Goal: Information Seeking & Learning: Learn about a topic

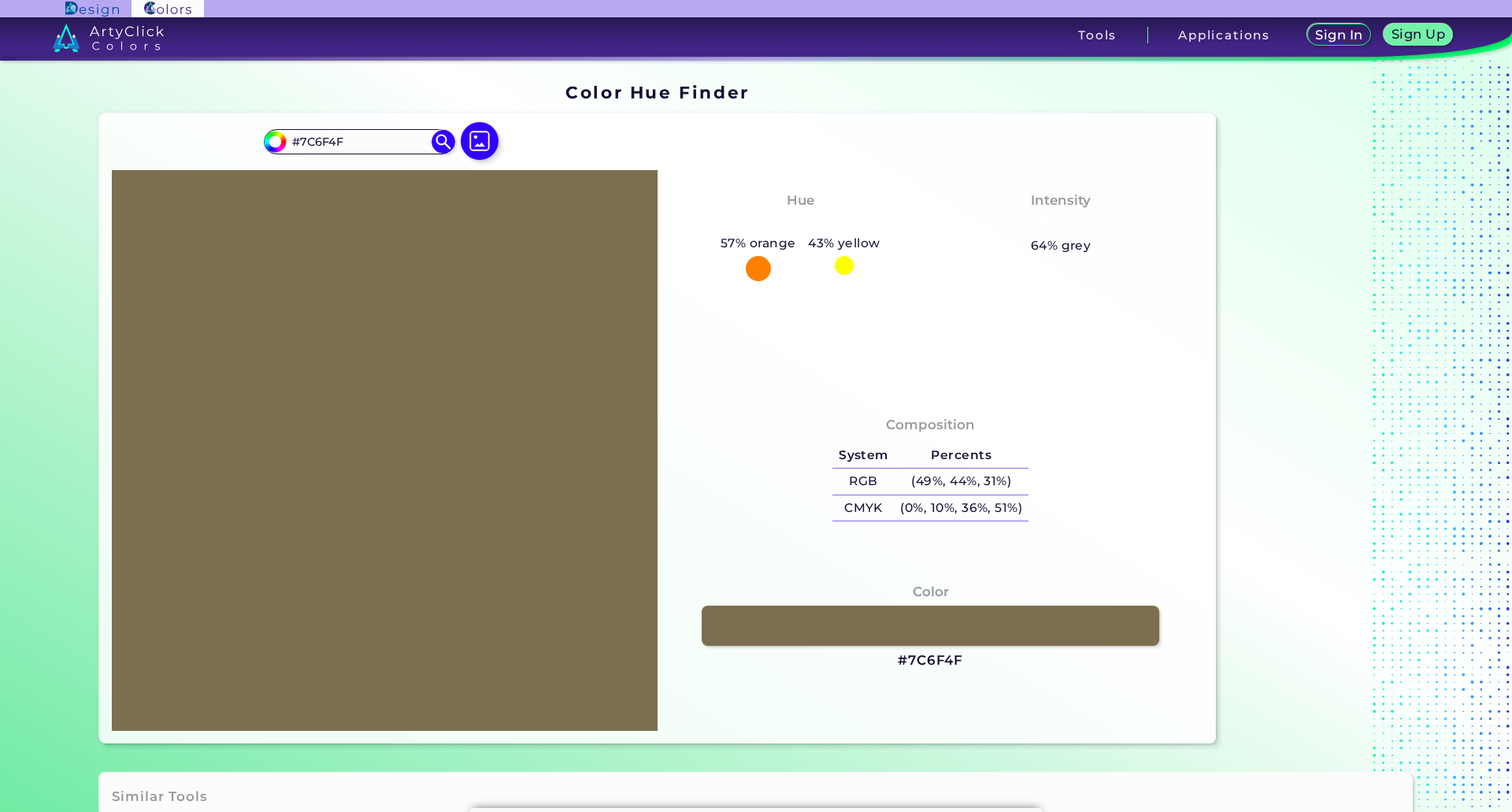
click at [784, 260] on div "57% orange" at bounding box center [758, 256] width 88 height 48
click at [771, 260] on div "57% orange" at bounding box center [758, 256] width 88 height 48
click at [902, 260] on div "Hue Orange-Yellow 57% orange 43% yellow" at bounding box center [800, 234] width 260 height 105
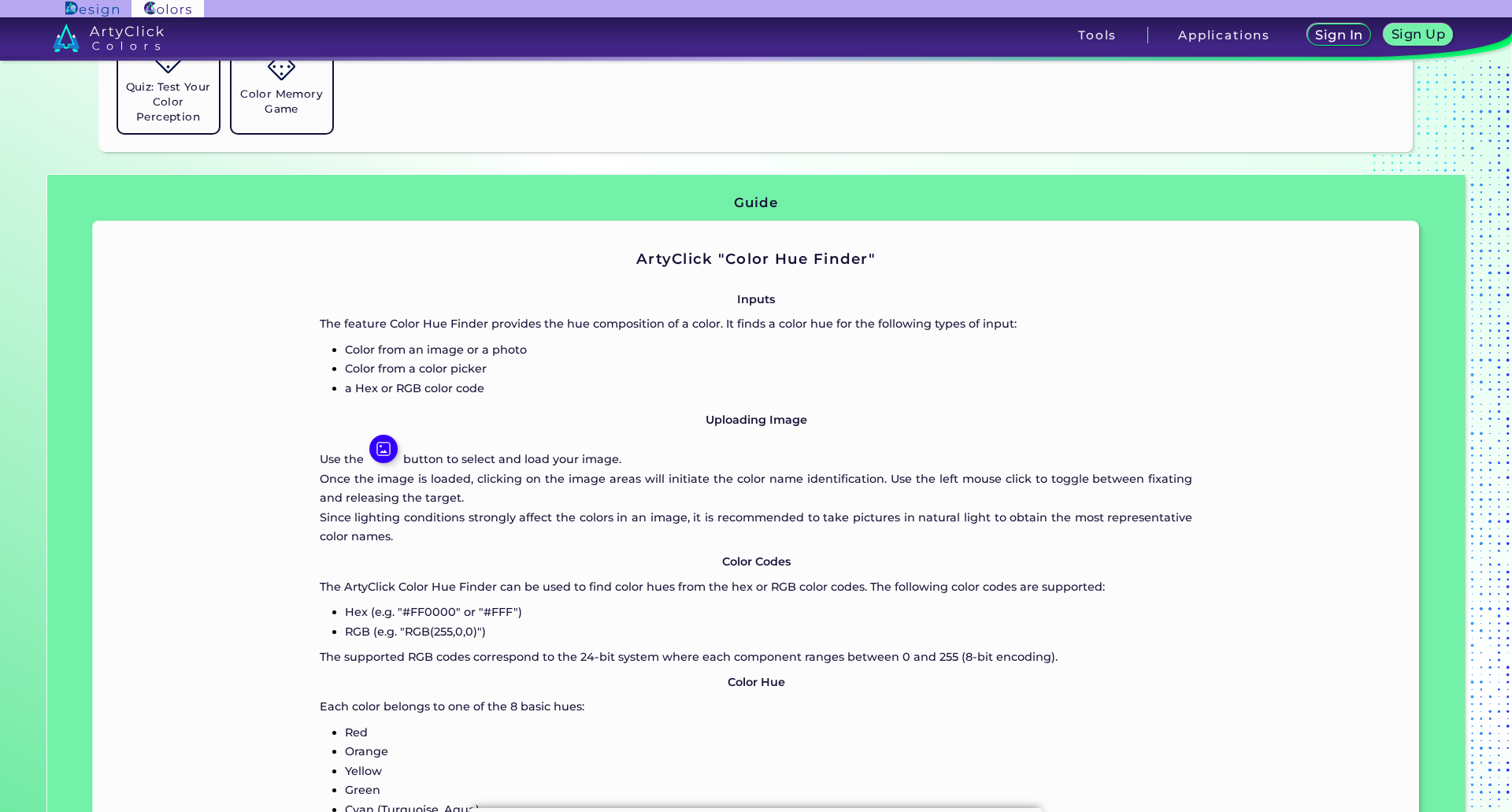
scroll to position [1260, 0]
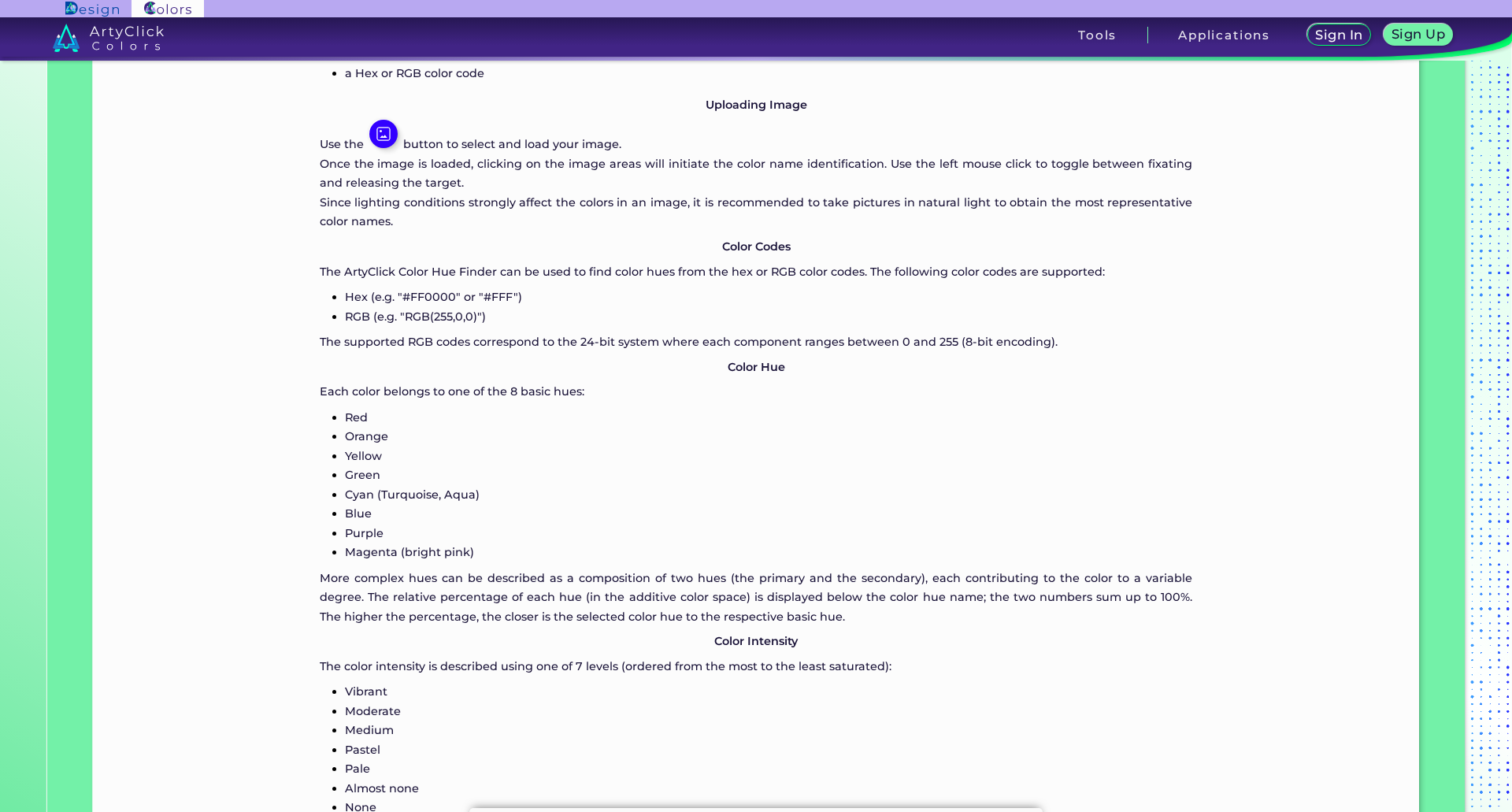
drag, startPoint x: 325, startPoint y: 392, endPoint x: 628, endPoint y: 397, distance: 303.0
click at [628, 397] on p "Each color belongs to one of the 8 basic hues:" at bounding box center [756, 391] width 873 height 19
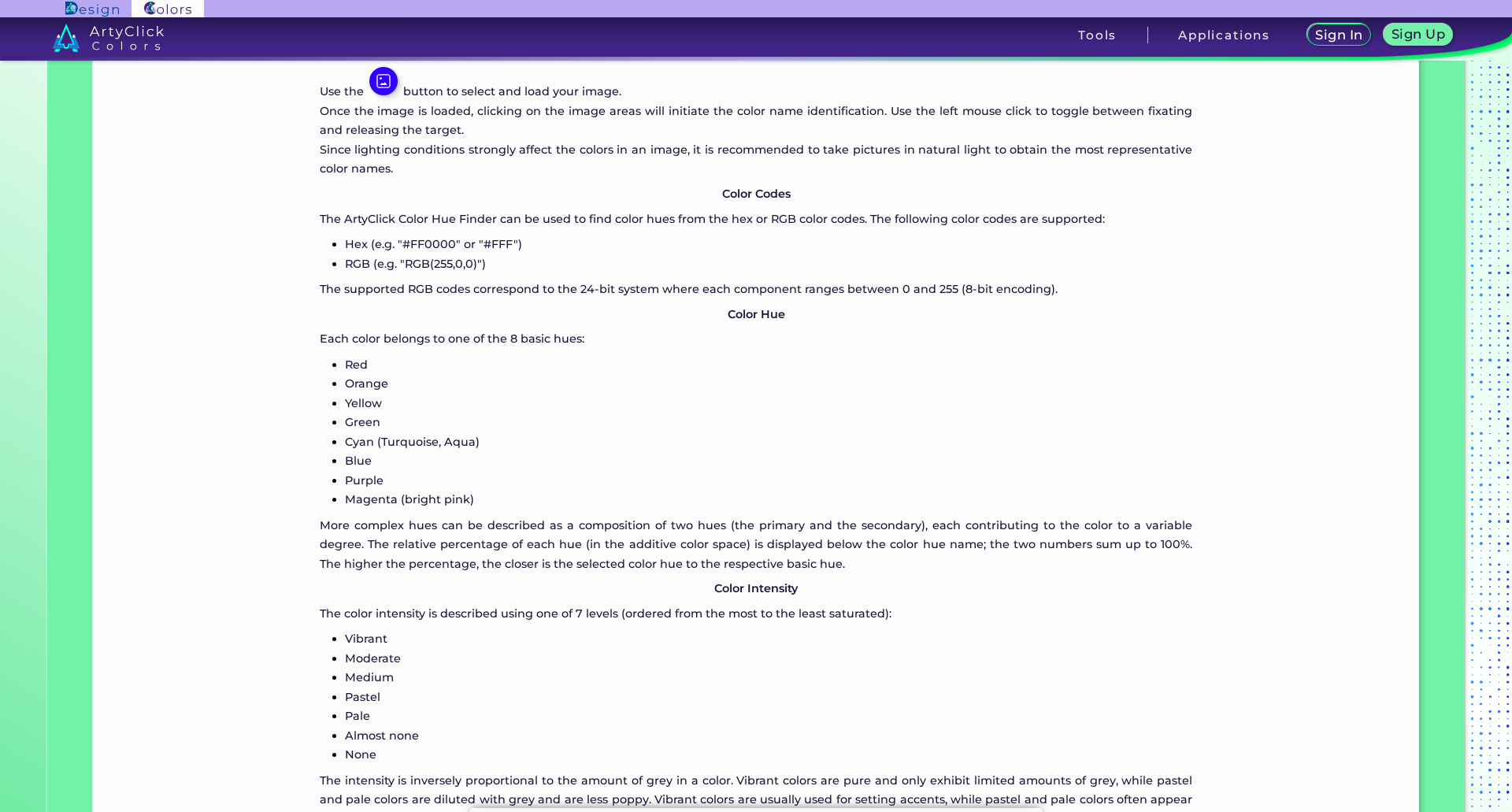
scroll to position [1338, 0]
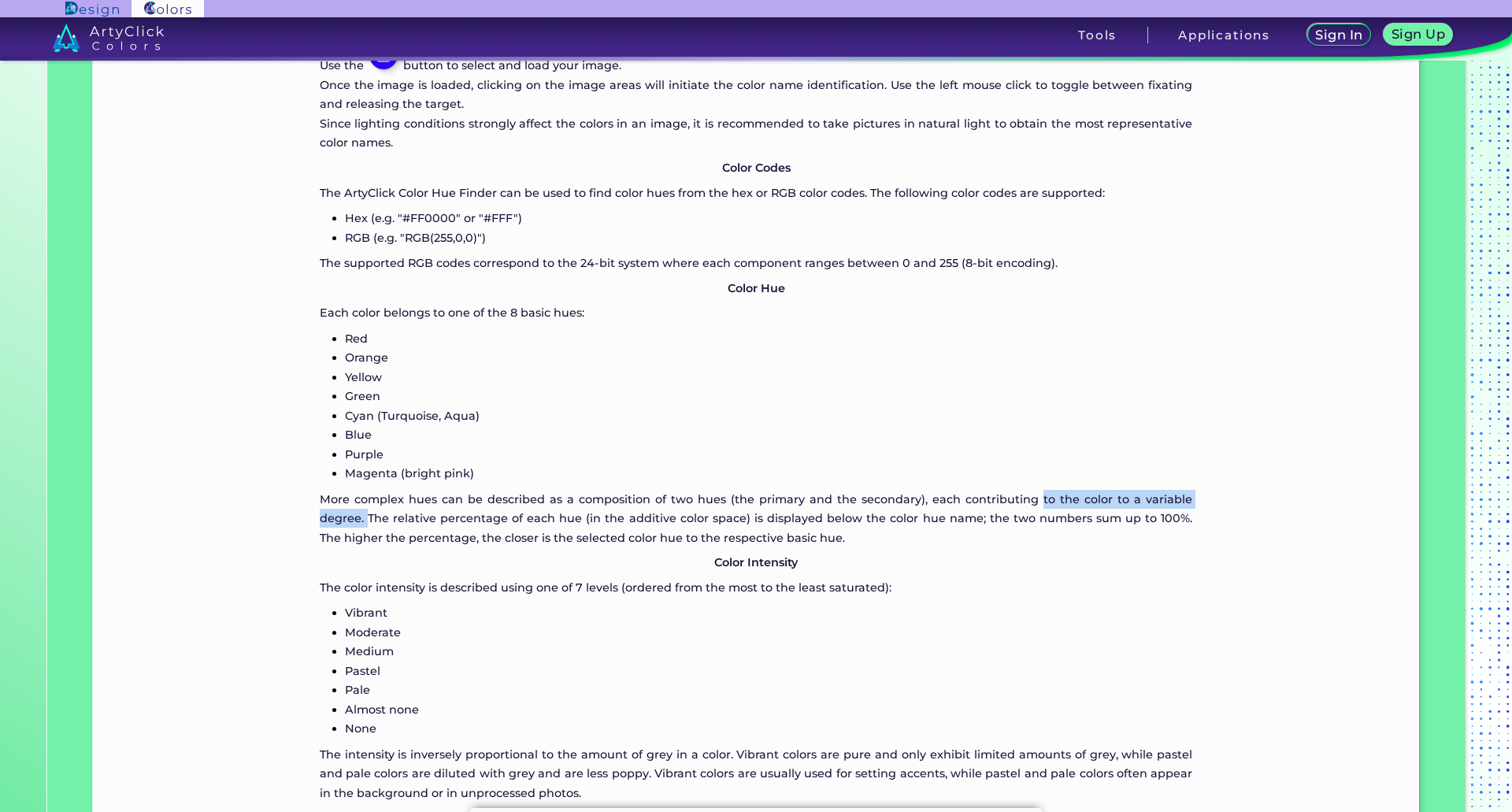
drag, startPoint x: 811, startPoint y: 497, endPoint x: 237, endPoint y: 530, distance: 574.9
click at [1144, 501] on p "More complex hues can be described as a composition of two hues (the primary an…" at bounding box center [756, 518] width 873 height 58
drag, startPoint x: 305, startPoint y: 519, endPoint x: 975, endPoint y: 535, distance: 670.2
click at [975, 535] on div "ArtyClick "Color Hue Finder" Inputs The feature Color Hue Finder provides the h…" at bounding box center [757, 352] width 1327 height 1050
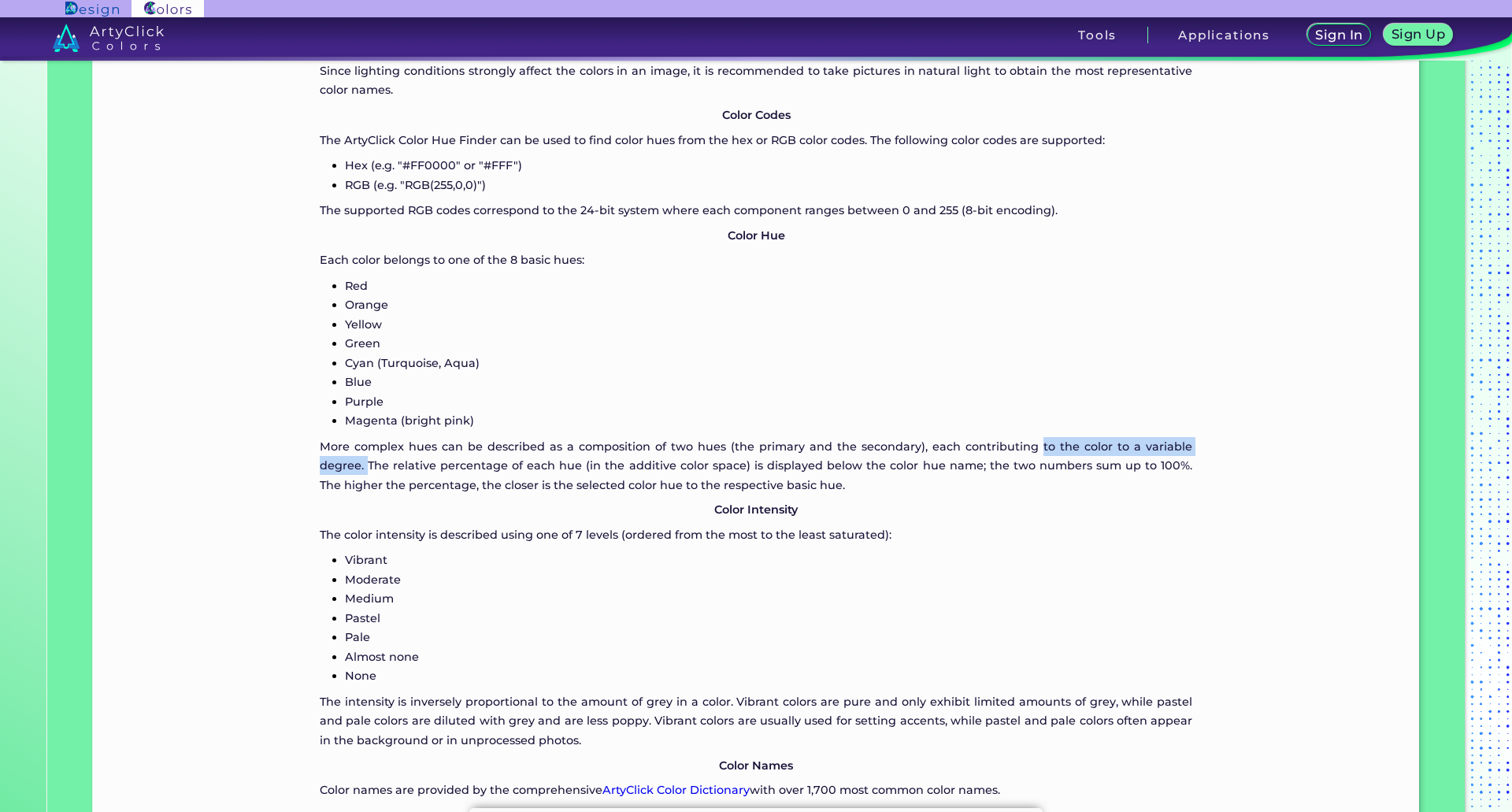
scroll to position [1417, 0]
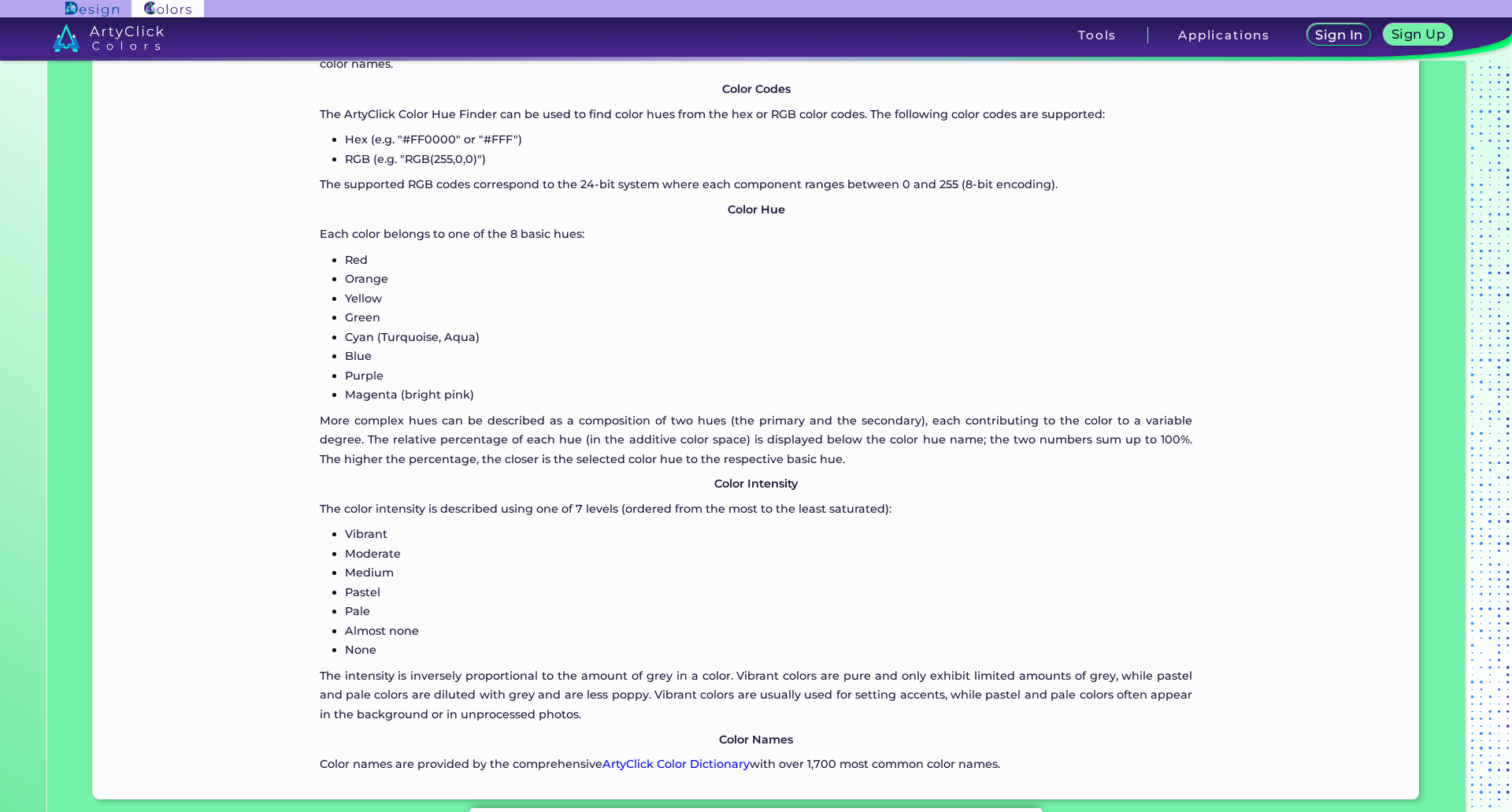
click at [313, 422] on div "ArtyClick "Color Hue Finder" Inputs The feature Color Hue Finder provides the h…" at bounding box center [757, 273] width 1327 height 1050
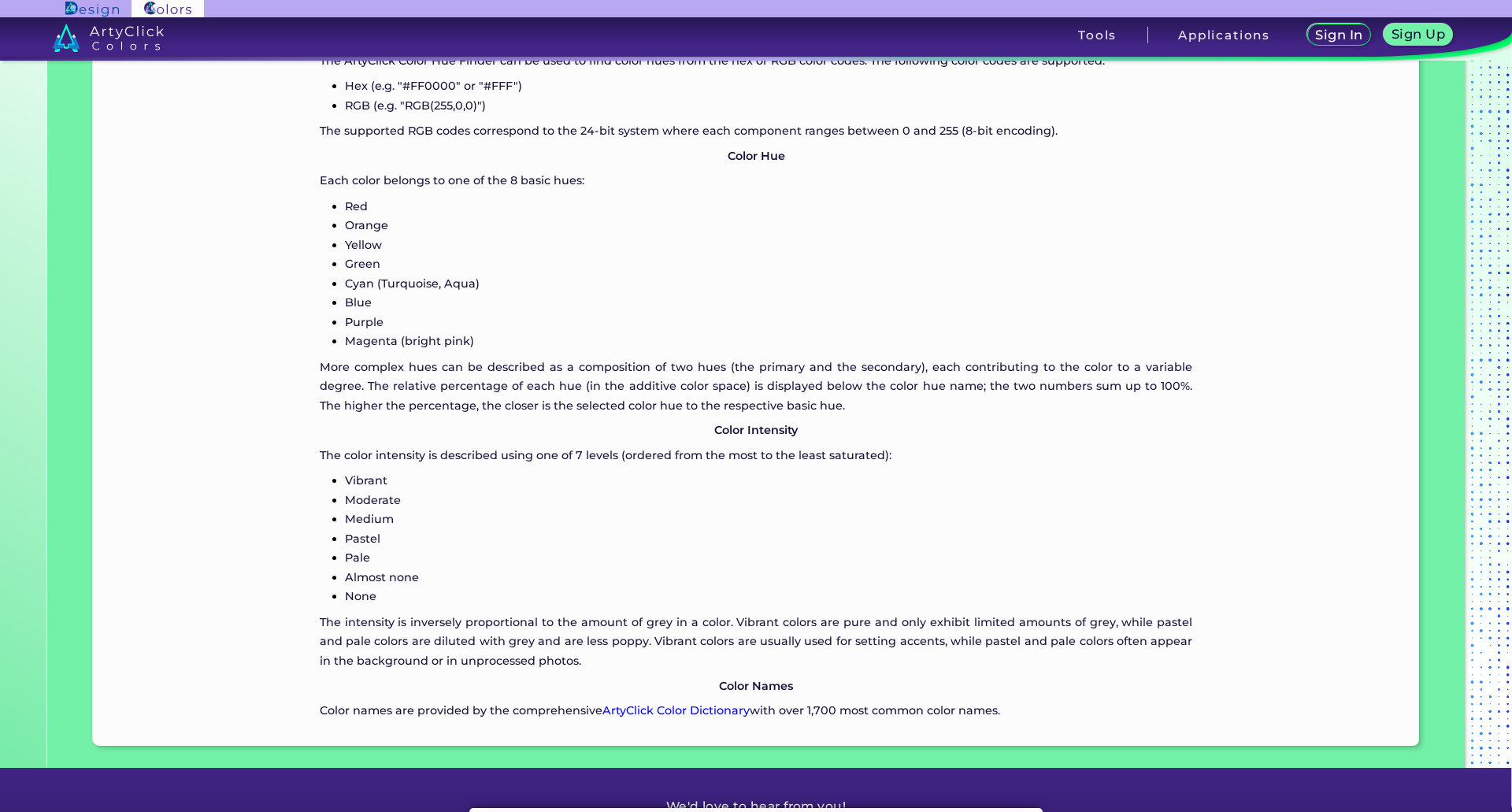
scroll to position [1496, 0]
